Goal: Transaction & Acquisition: Download file/media

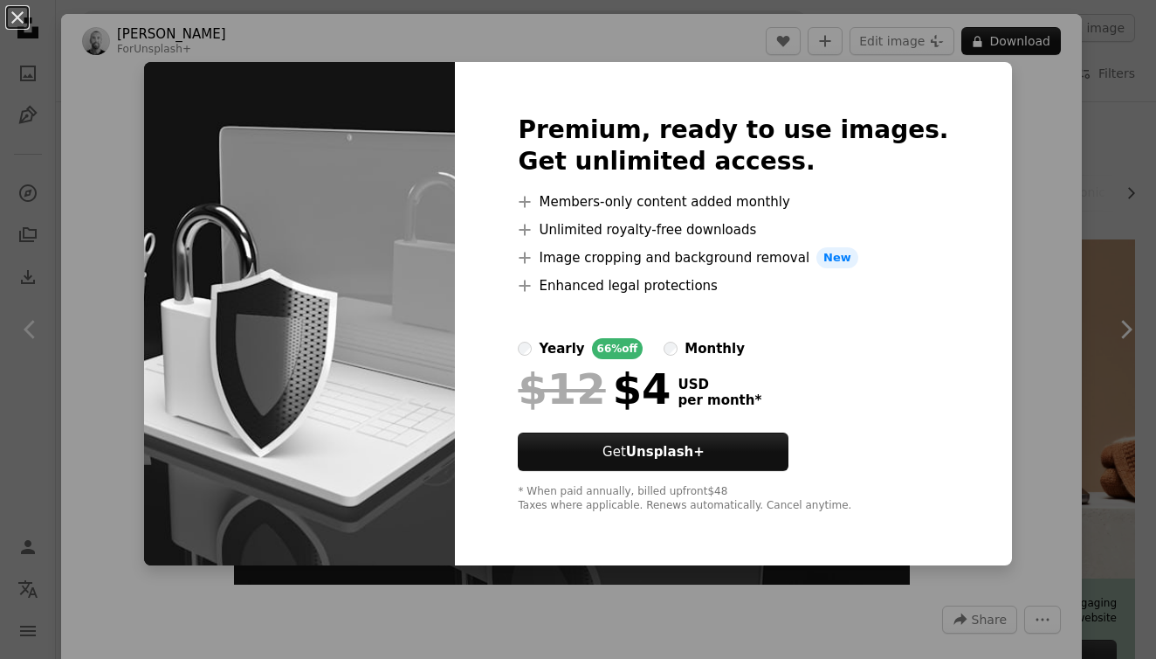
scroll to position [594, 0]
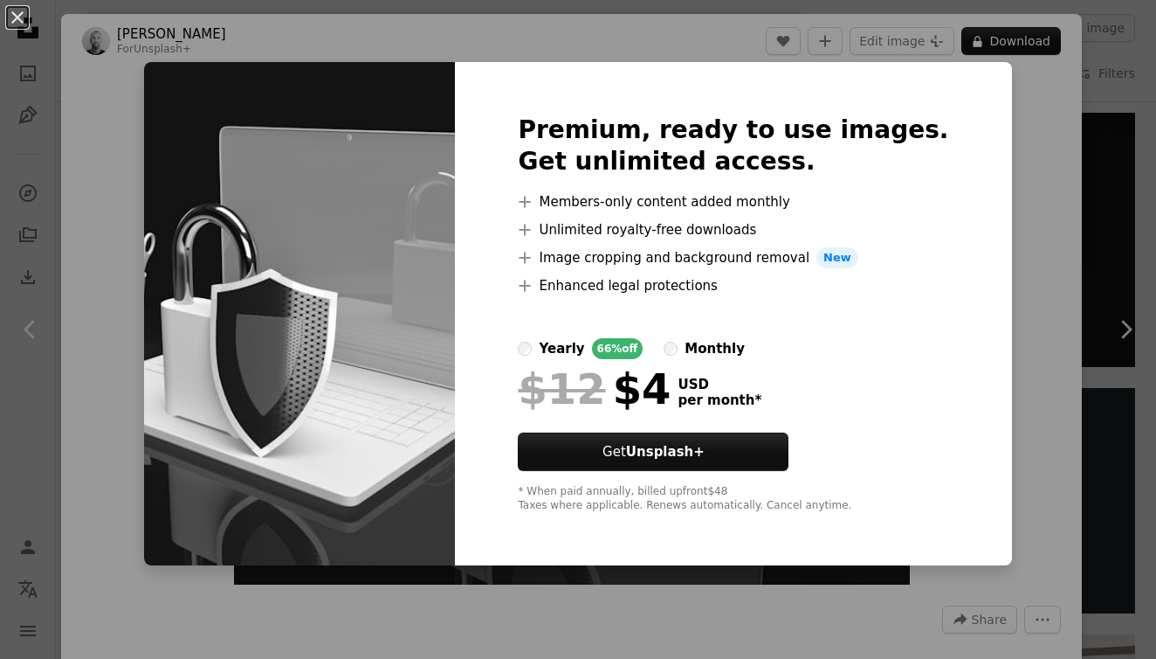
click at [1017, 229] on div "An X shape Premium, ready to use images. Get unlimited access. A plus sign Memb…" at bounding box center [578, 329] width 1156 height 659
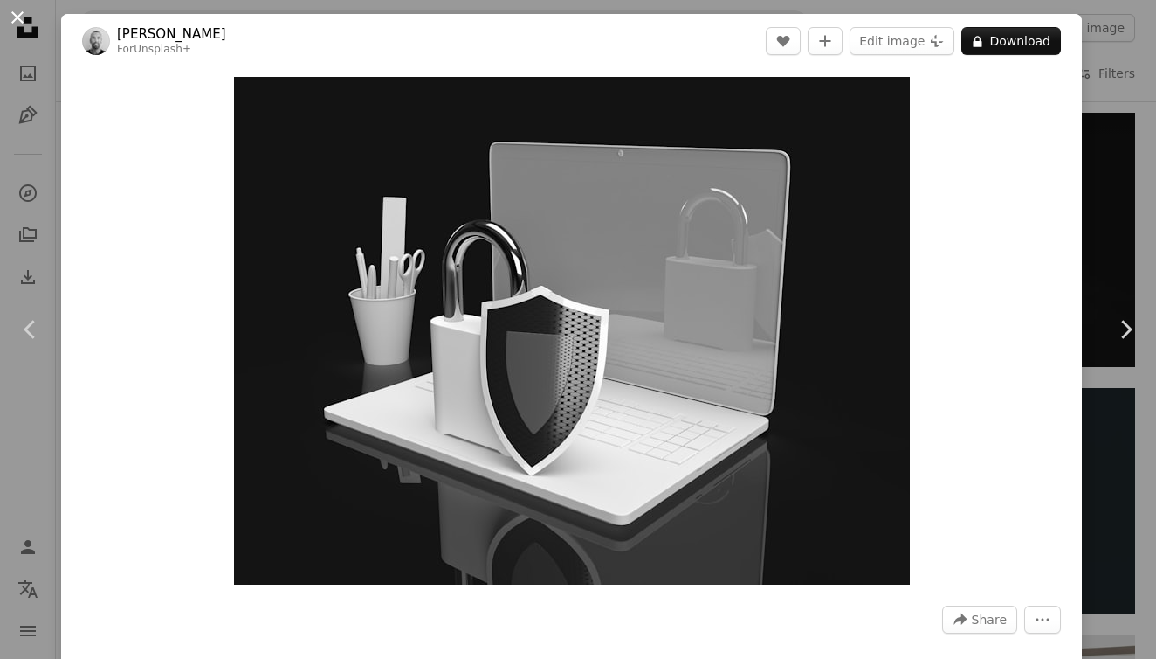
click at [18, 17] on button "An X shape" at bounding box center [17, 17] width 21 height 21
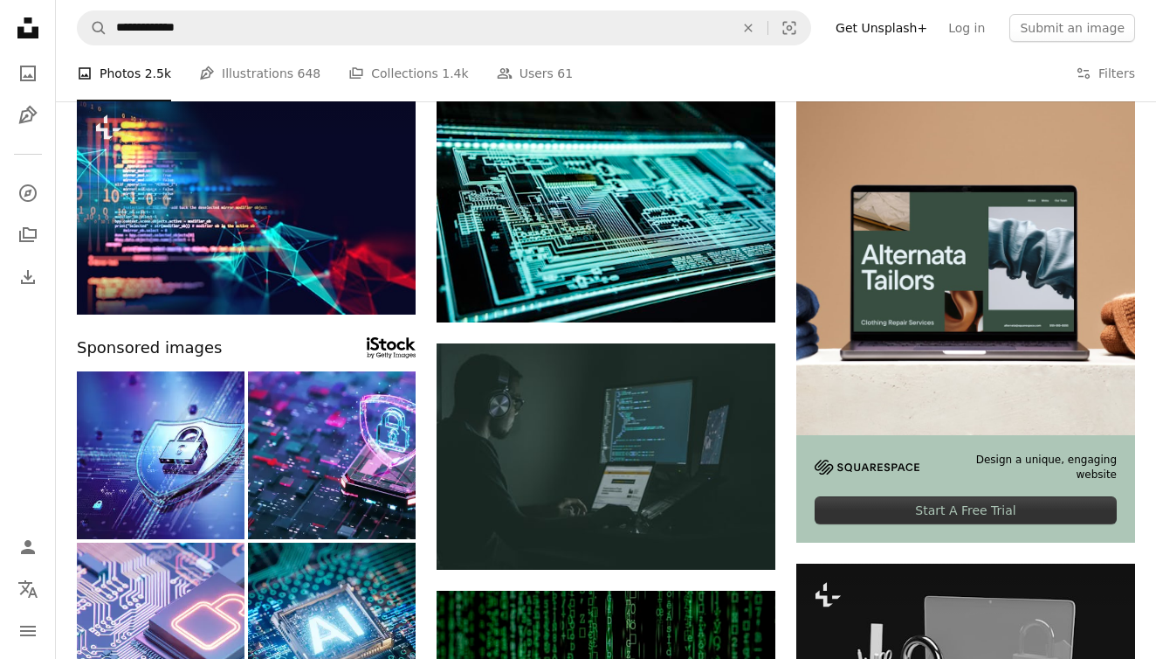
scroll to position [108, 0]
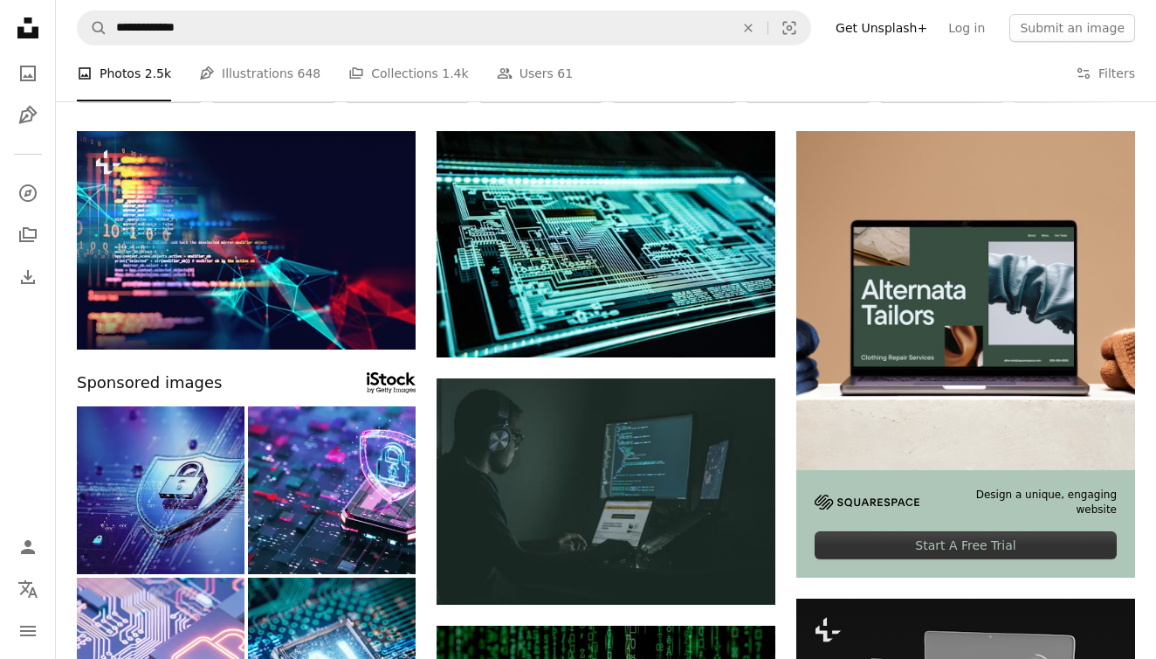
click at [183, 471] on img at bounding box center [161, 490] width 168 height 168
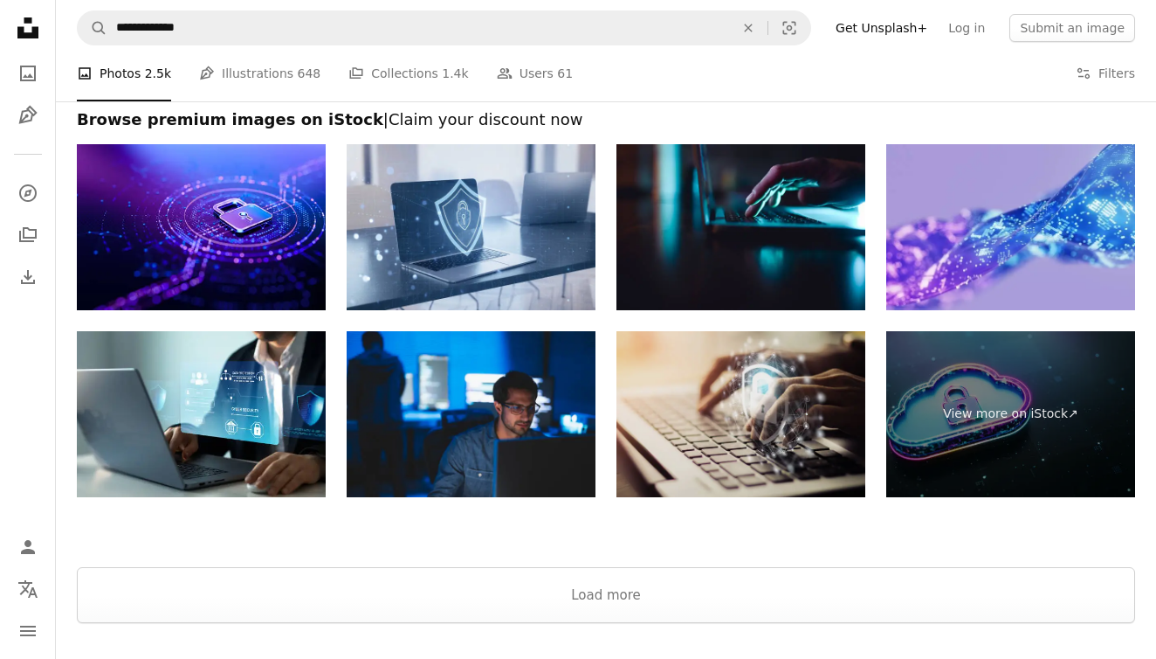
scroll to position [2235, 0]
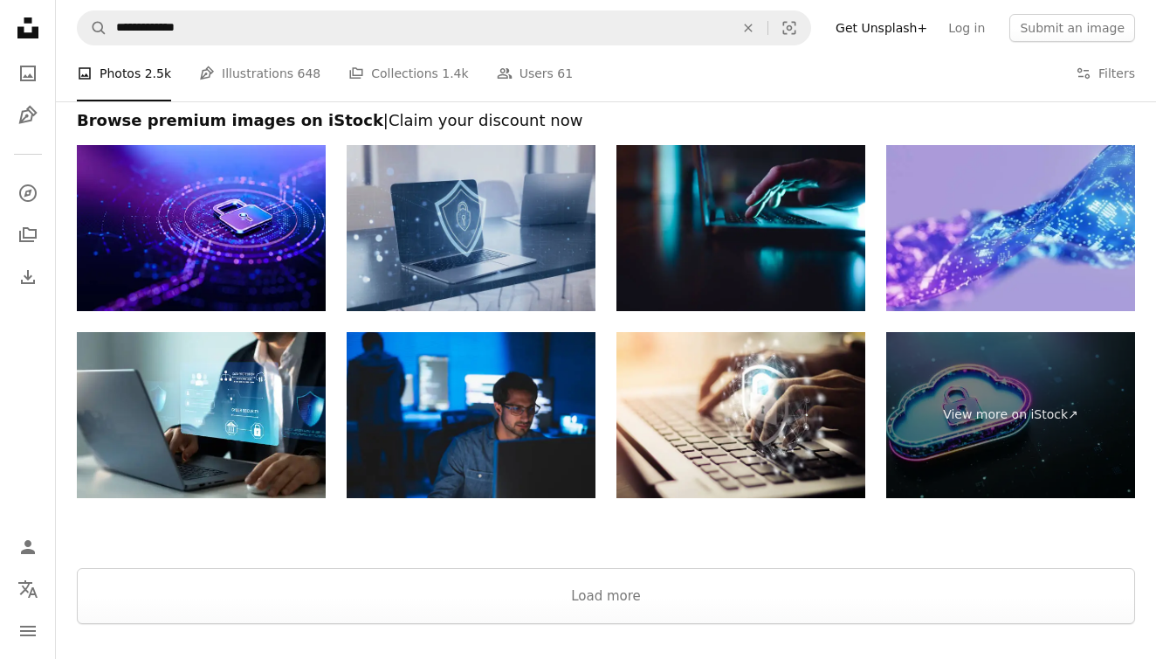
click at [491, 239] on img at bounding box center [471, 228] width 249 height 166
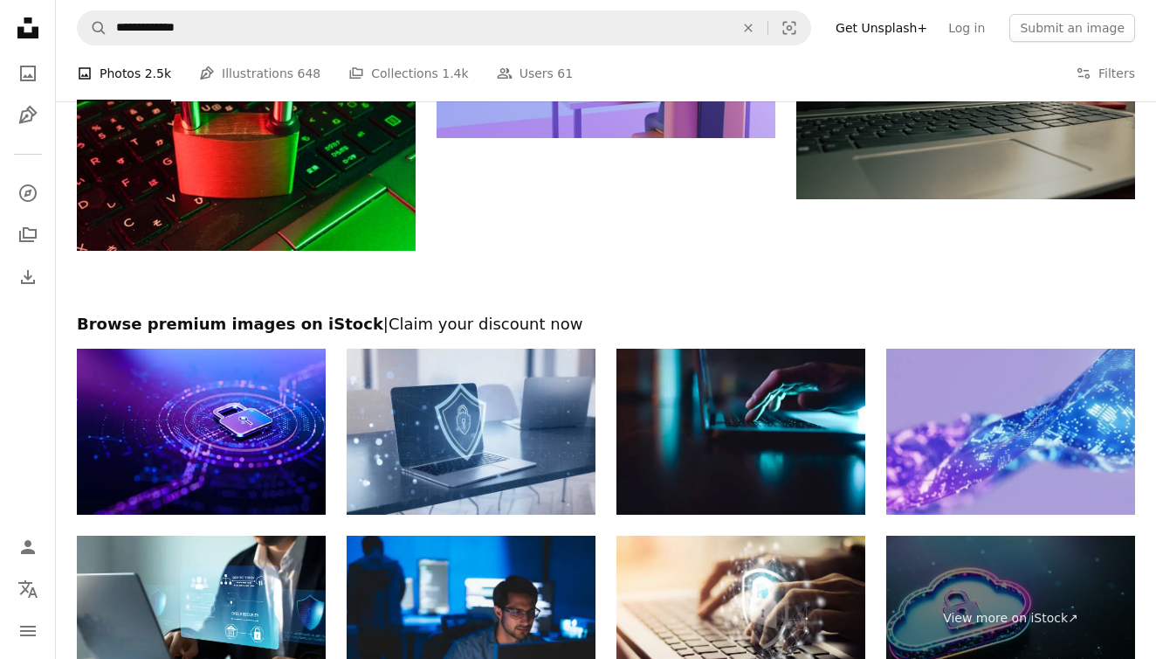
scroll to position [2040, 0]
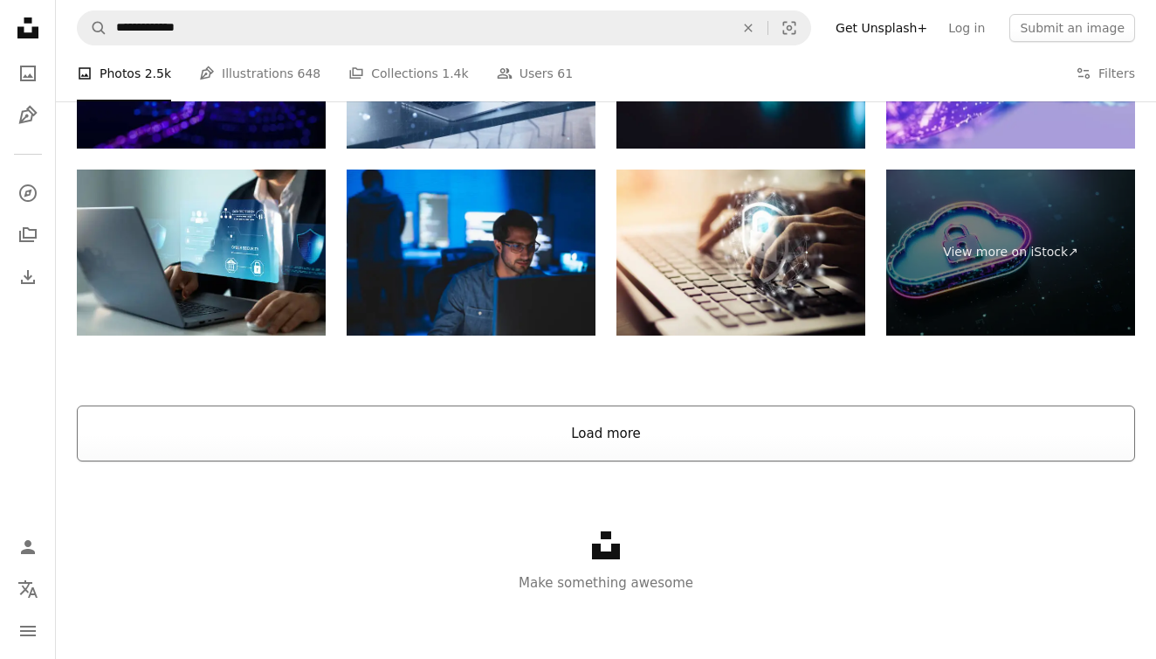
click at [386, 424] on button "Load more" at bounding box center [606, 433] width 1059 height 56
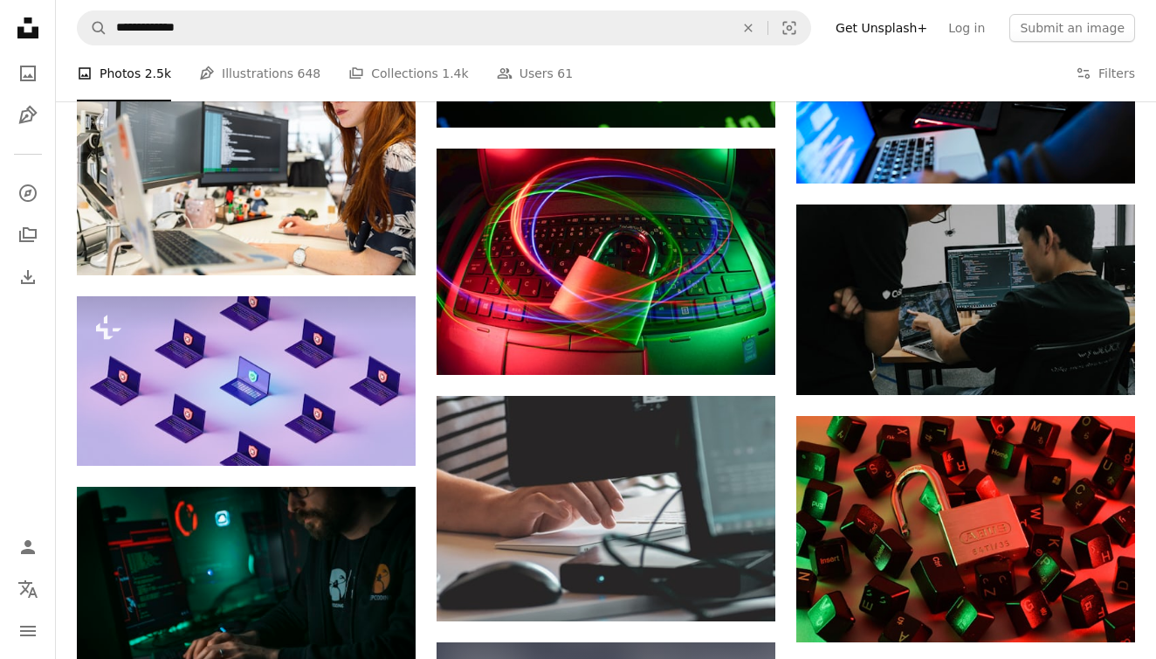
scroll to position [2996, 0]
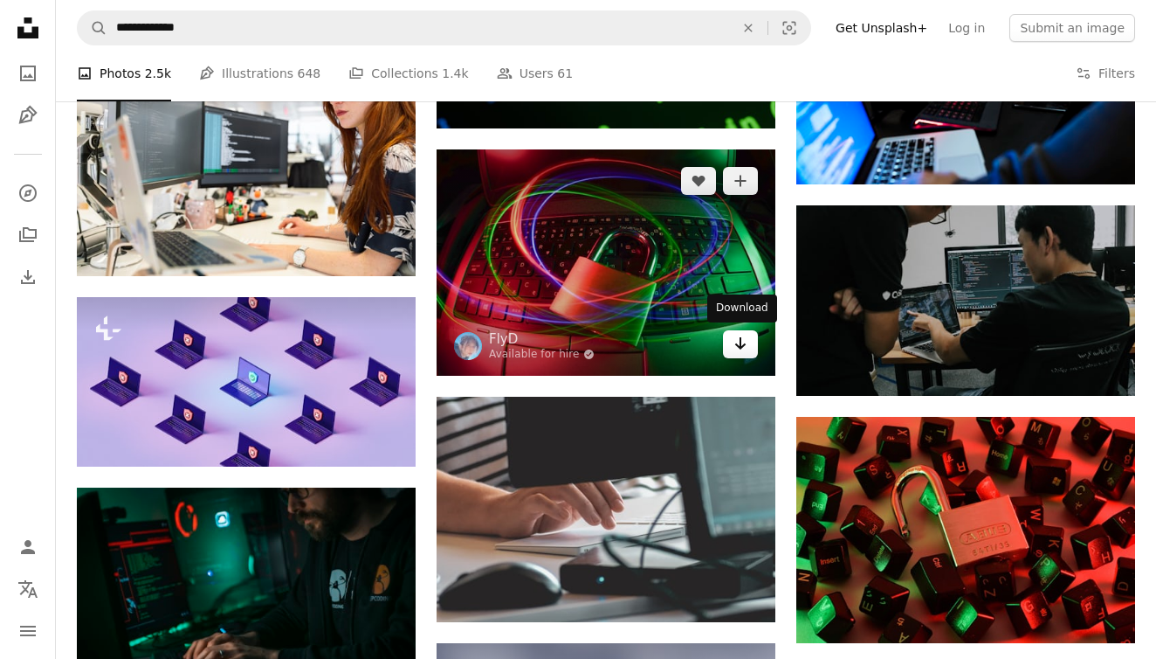
click at [745, 340] on icon "Arrow pointing down" at bounding box center [741, 343] width 14 height 21
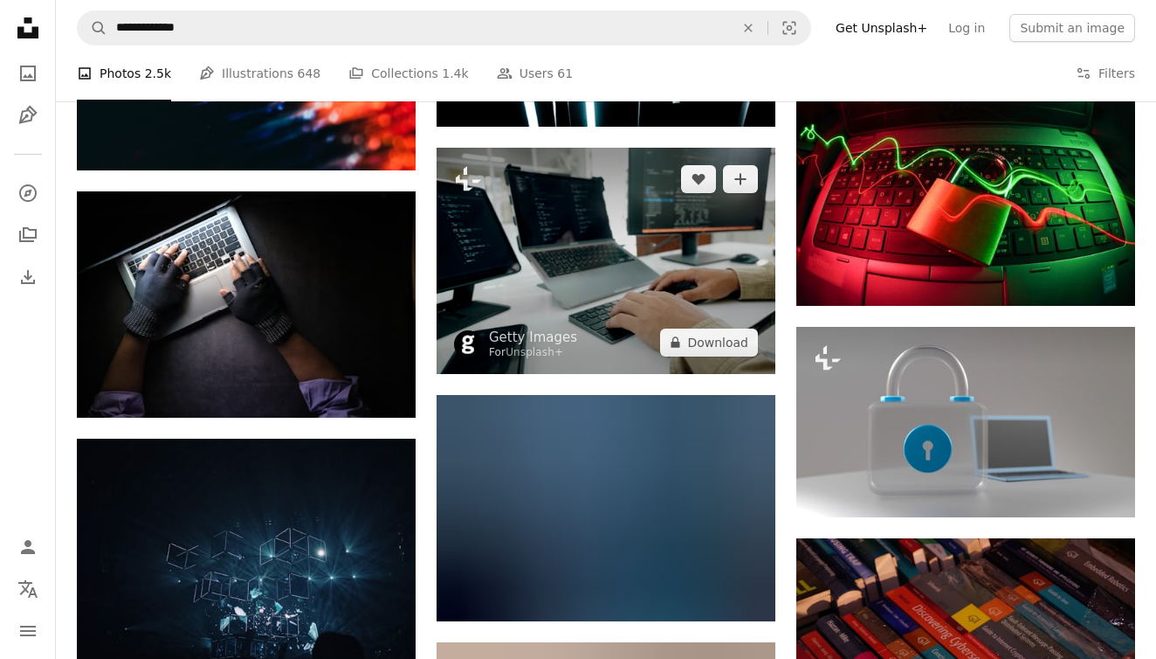
scroll to position [5324, 0]
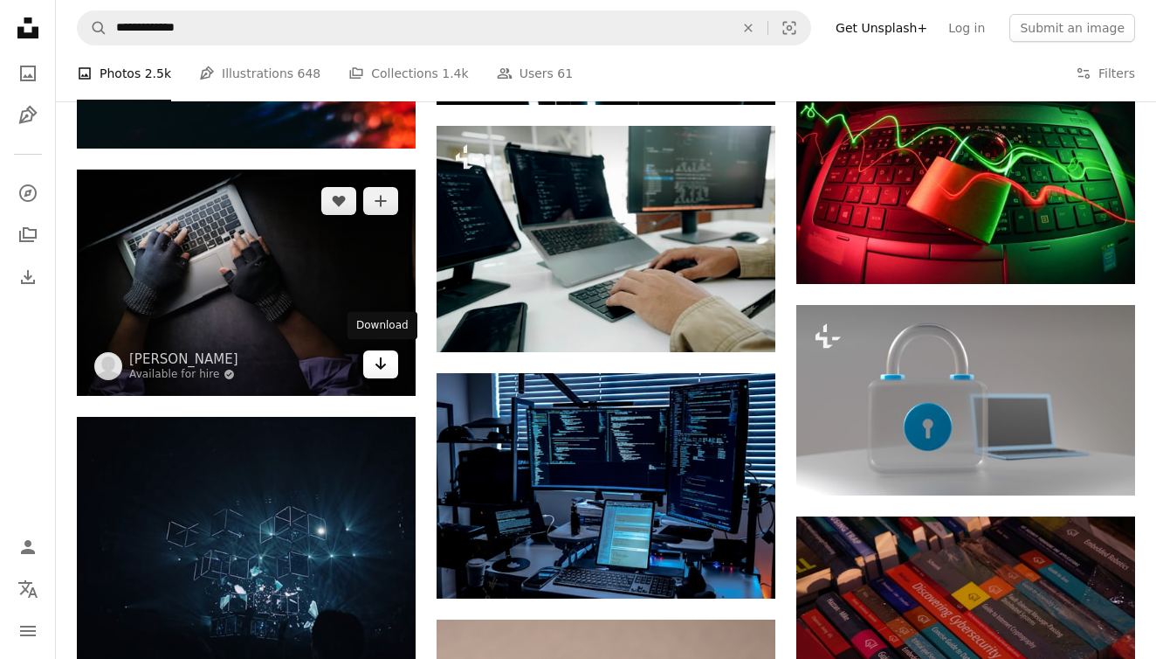
click at [380, 366] on icon "Arrow pointing down" at bounding box center [381, 363] width 14 height 21
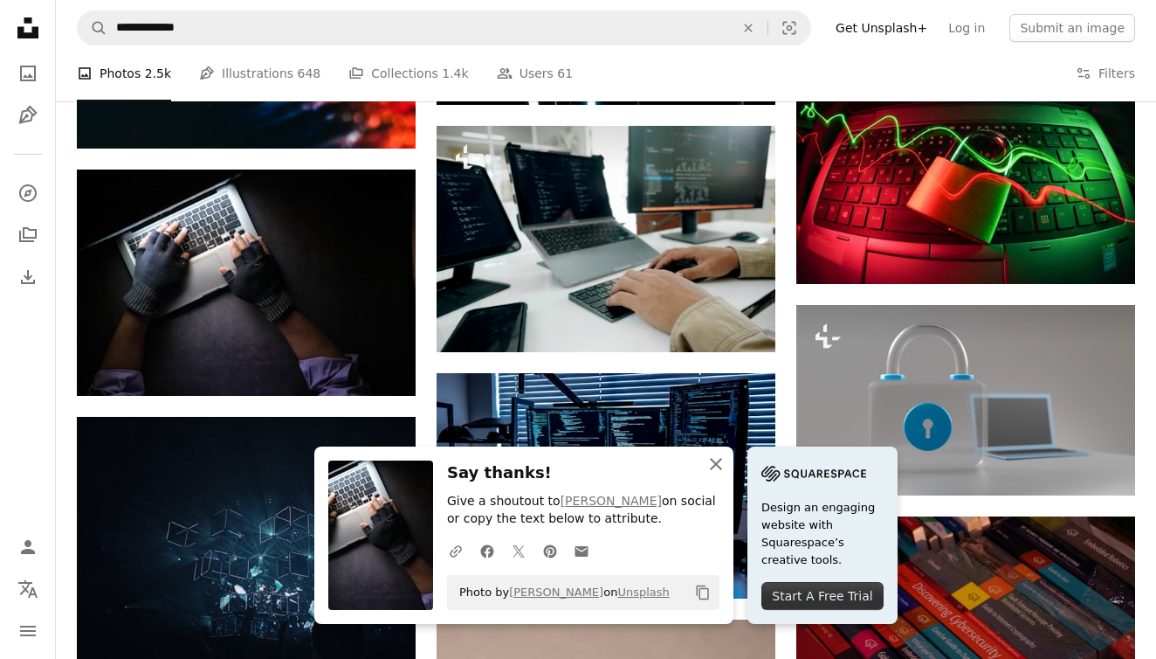
click at [724, 468] on icon "An X shape" at bounding box center [716, 463] width 21 height 21
